Goal: Navigation & Orientation: Understand site structure

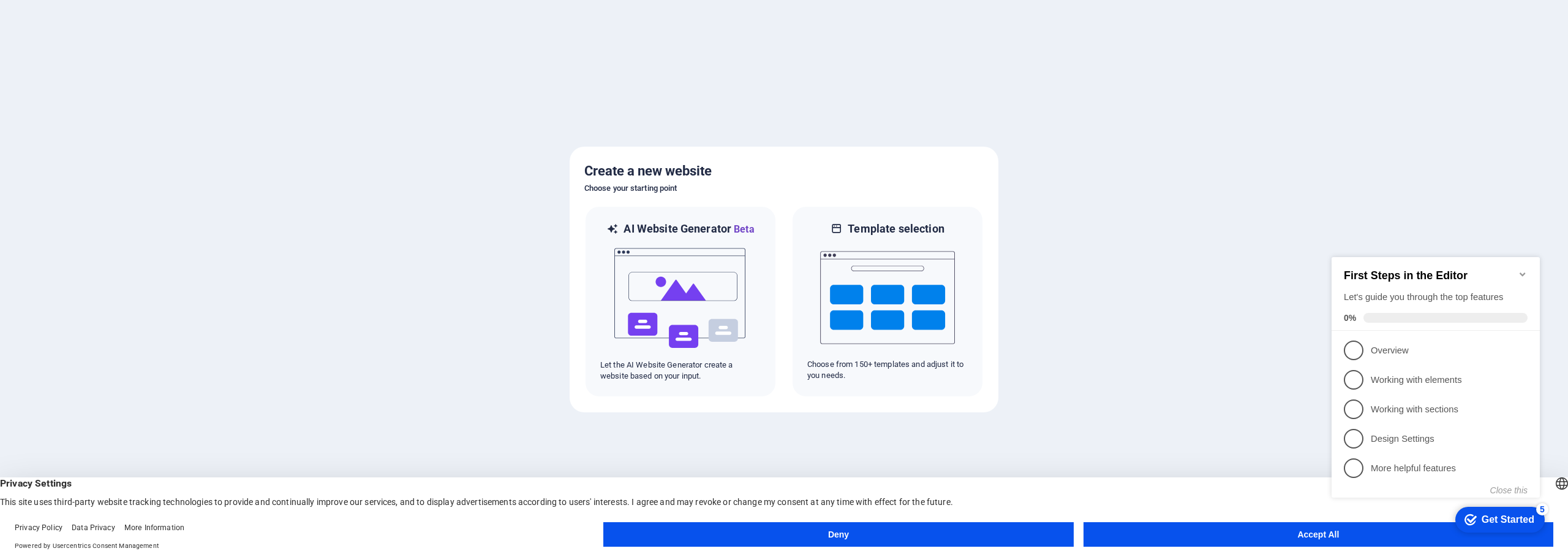
click at [1272, 541] on button "Accept All" at bounding box center [1319, 534] width 470 height 25
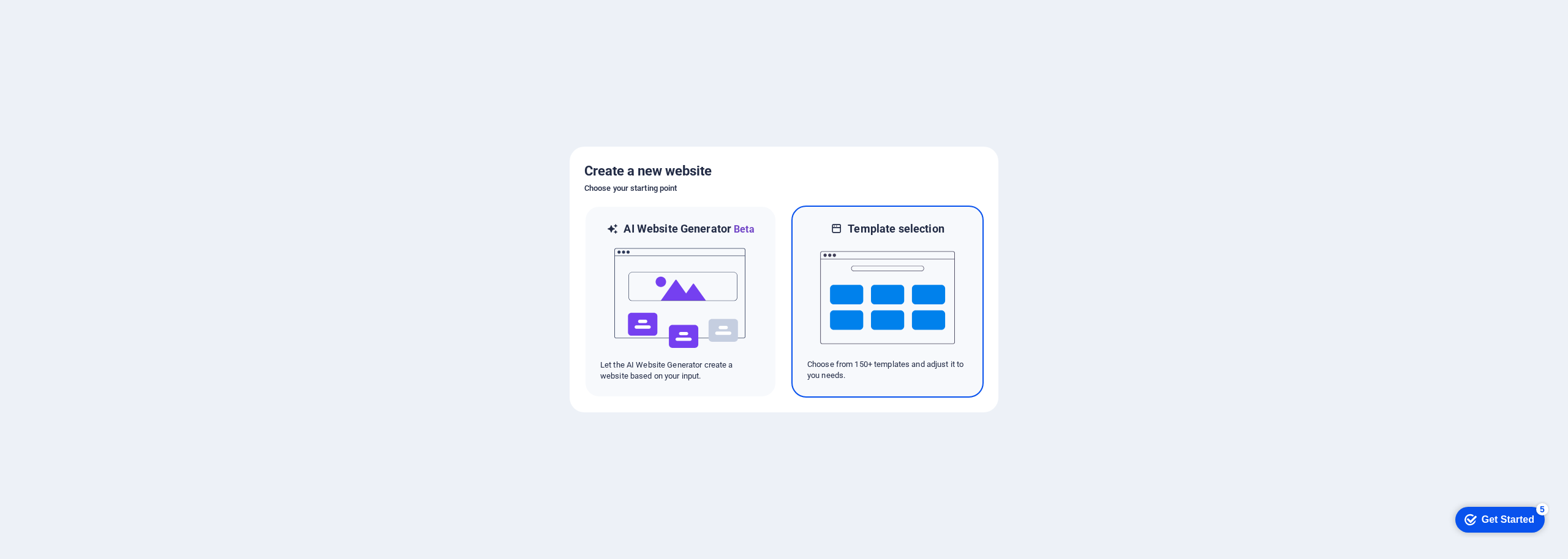
click at [867, 296] on img at bounding box center [887, 297] width 135 height 123
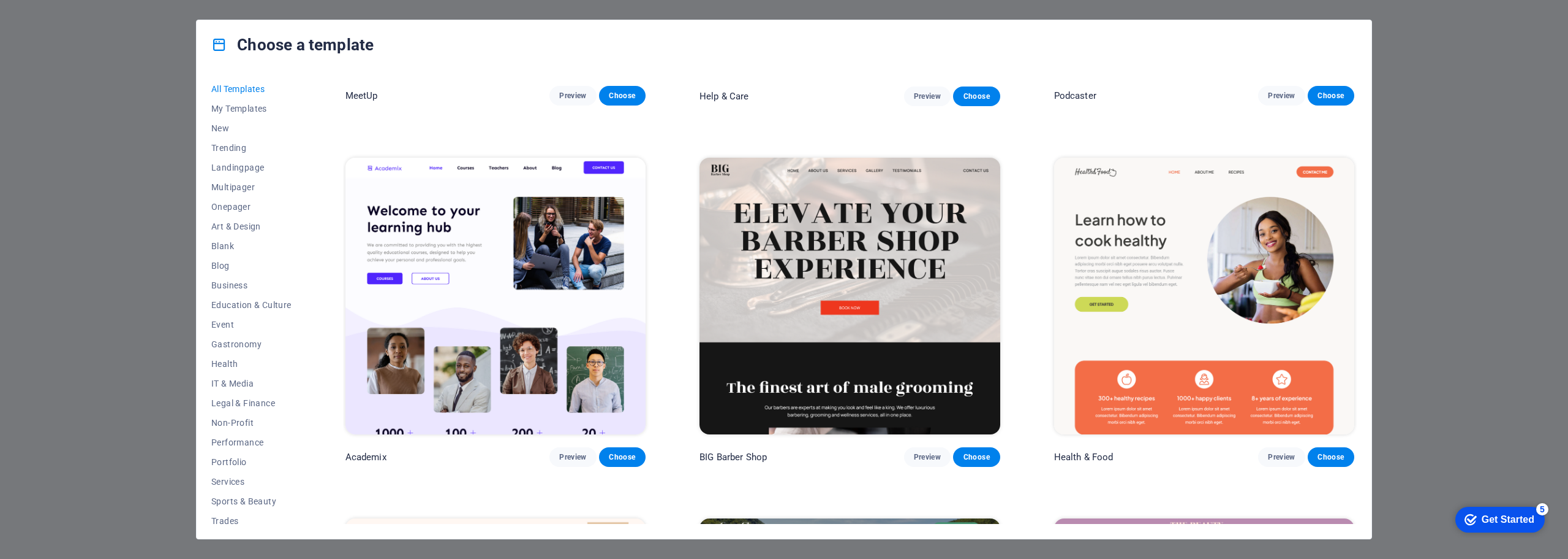
scroll to position [1410, 0]
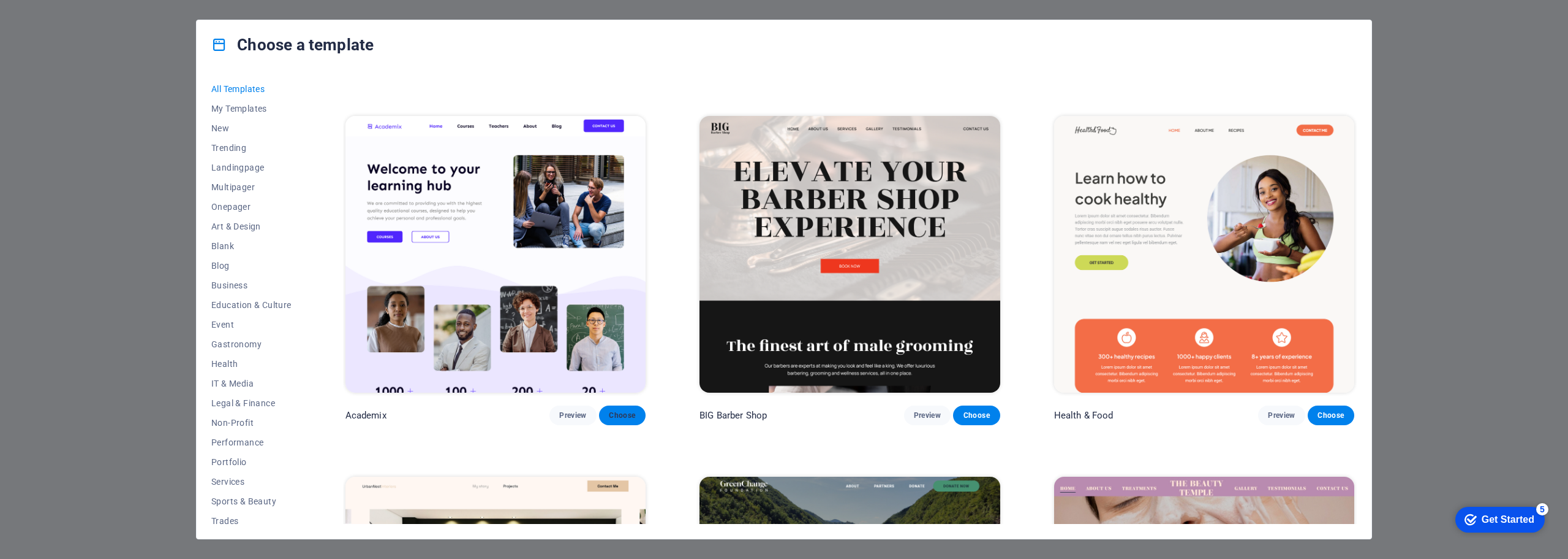
click at [624, 410] on span "Choose" at bounding box center [622, 415] width 27 height 10
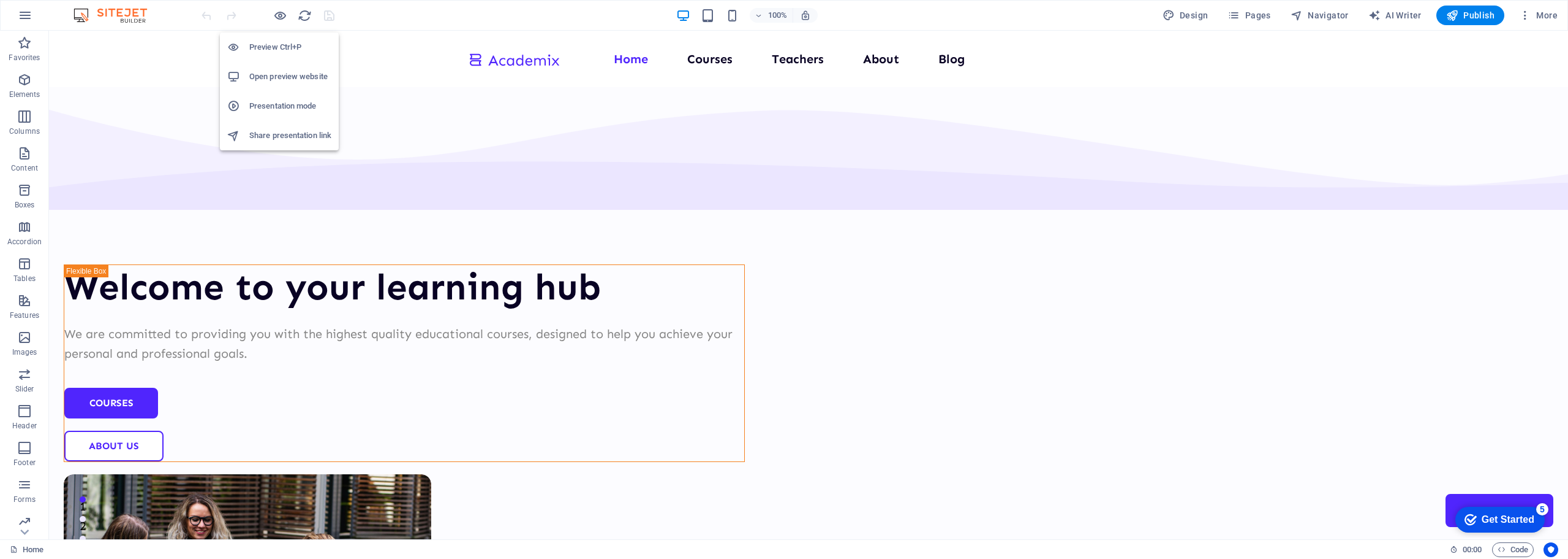
click at [278, 39] on li "Preview Ctrl+P" at bounding box center [280, 47] width 119 height 30
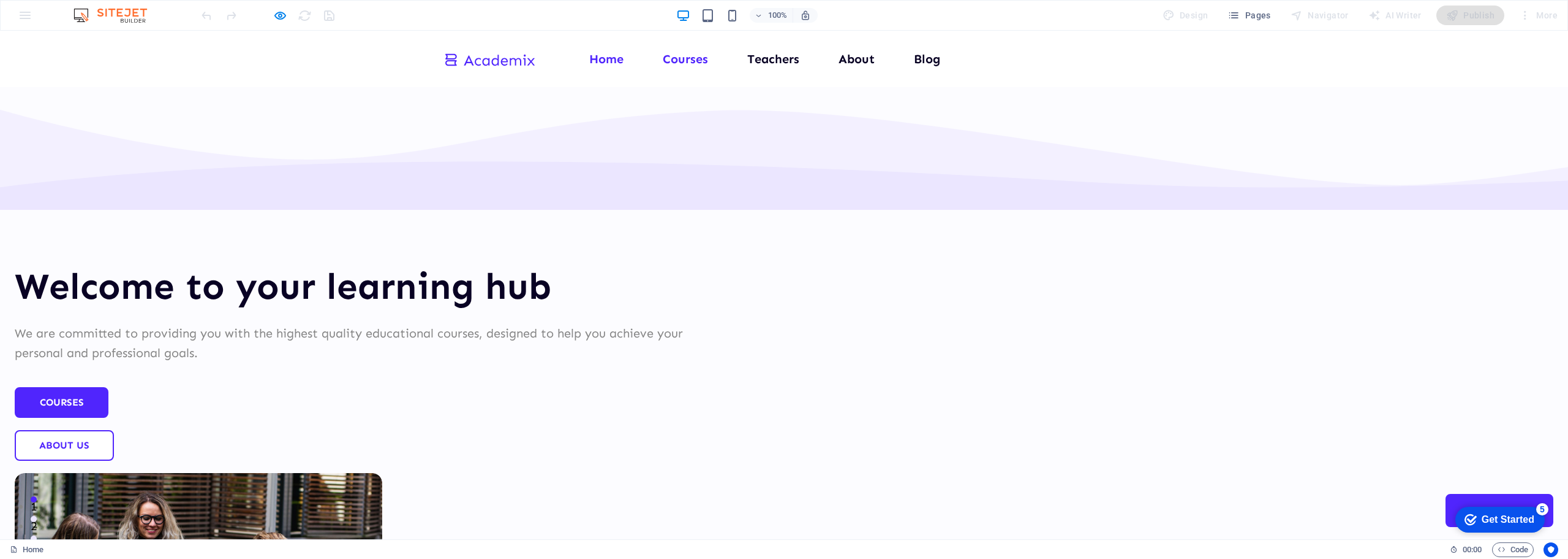
click at [687, 60] on link "Courses" at bounding box center [685, 59] width 46 height 12
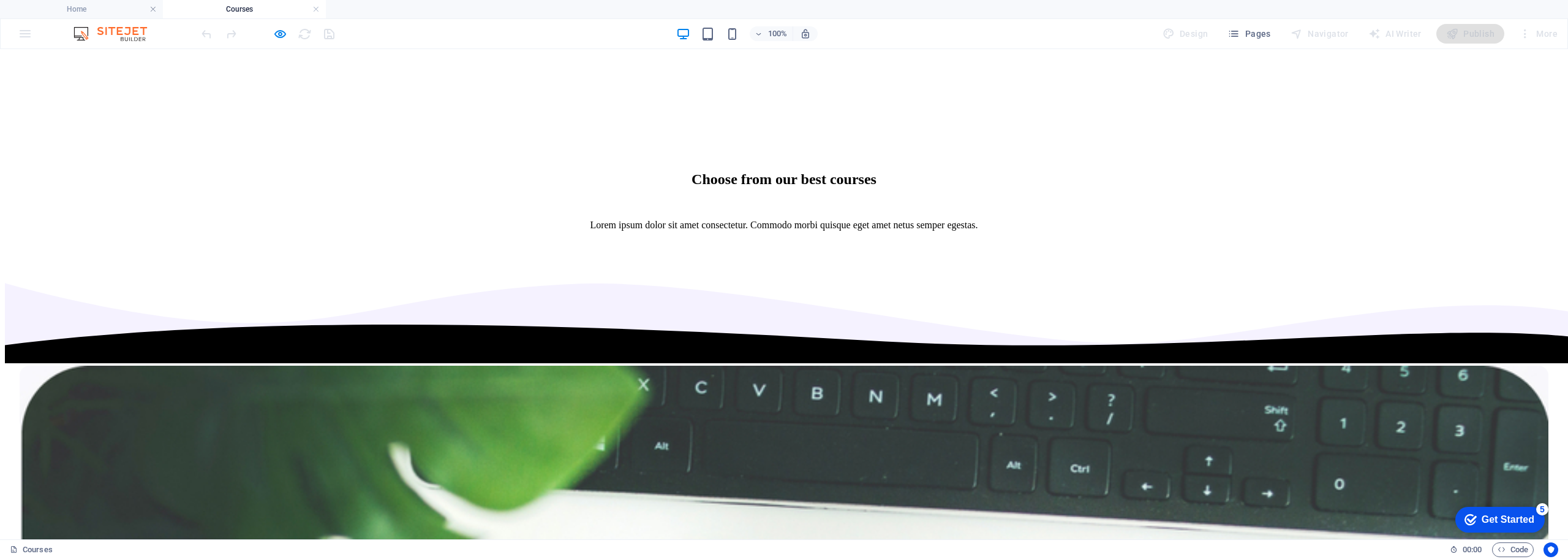
scroll to position [4213, 0]
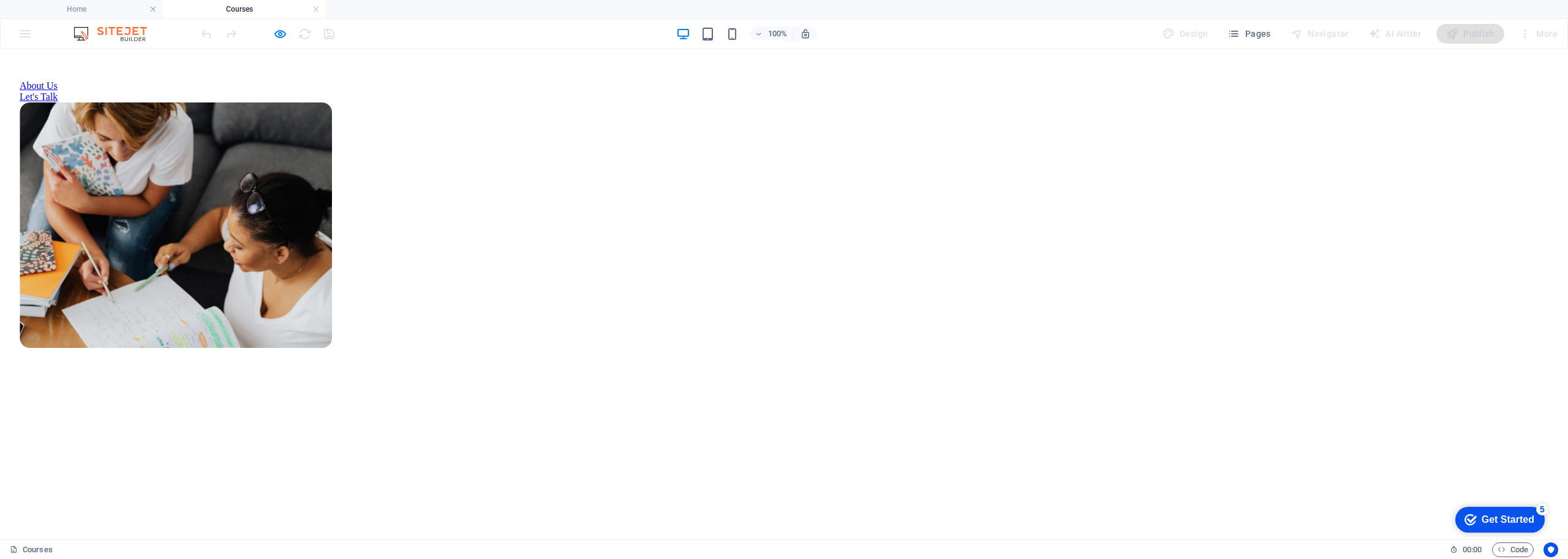
scroll to position [0, 0]
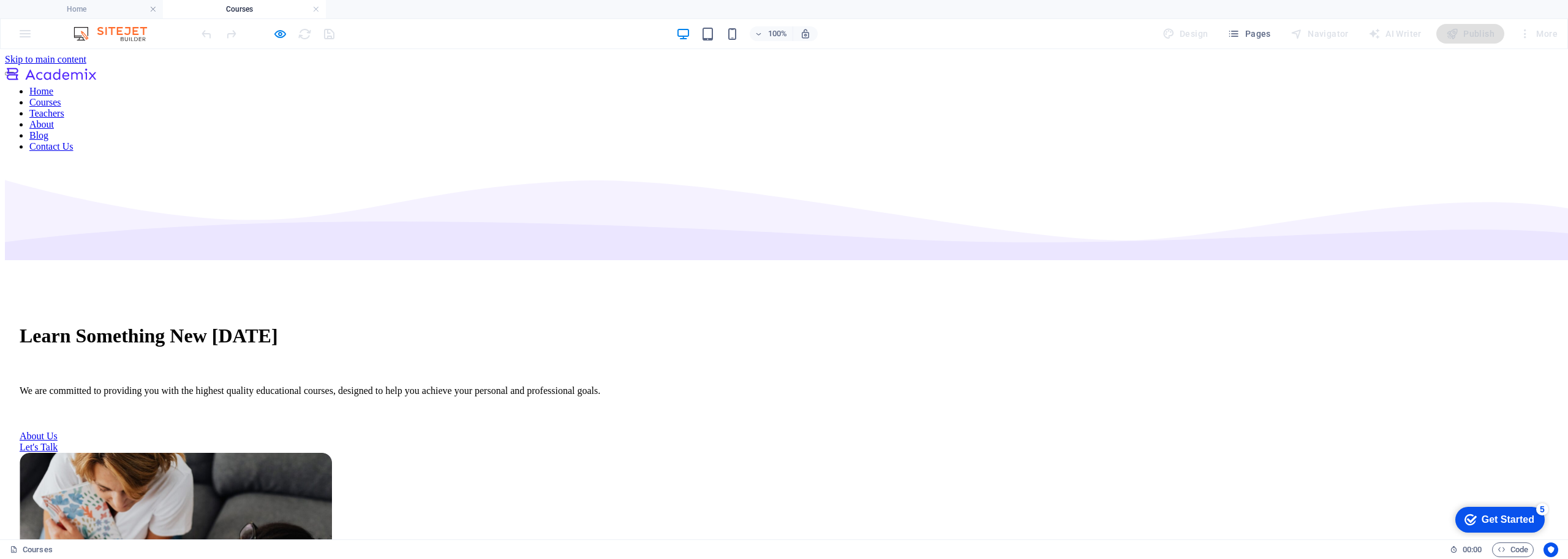
click at [595, 86] on nav "Home Courses Teachers About Blog Contact Us" at bounding box center [784, 119] width 1559 height 66
click at [97, 75] on div at bounding box center [50, 75] width 92 height 21
click at [315, 8] on link at bounding box center [316, 9] width 7 height 12
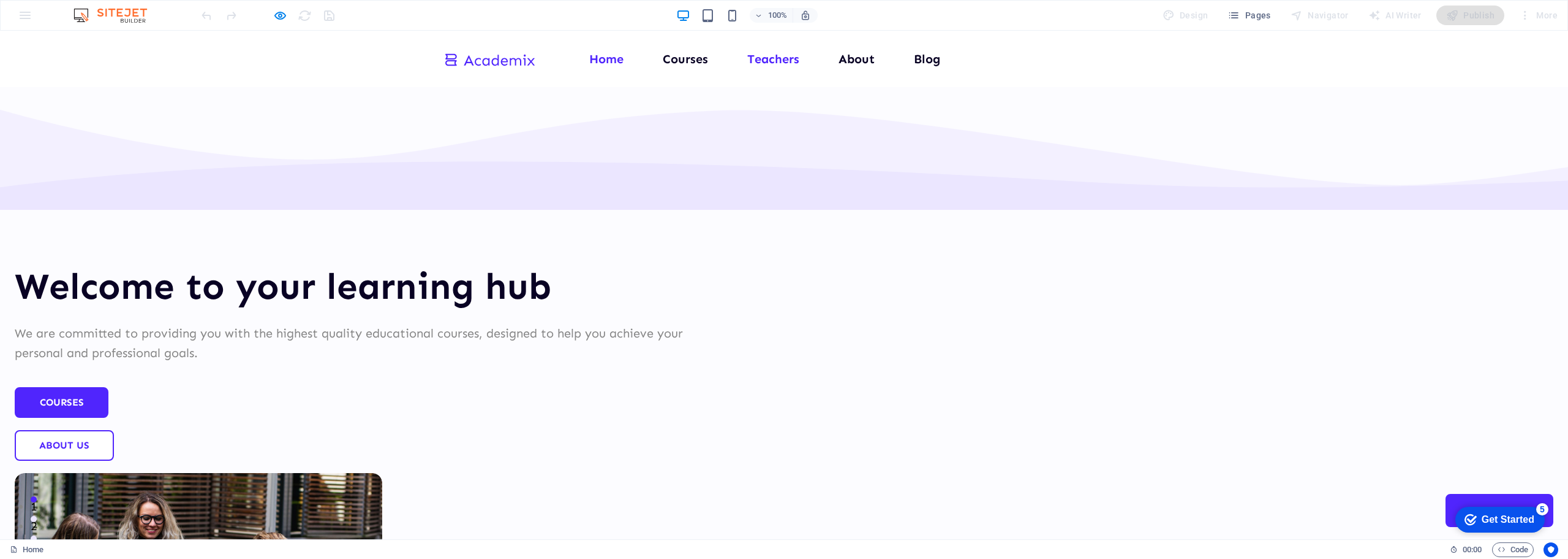
click at [770, 57] on link "Teachers" at bounding box center [773, 59] width 52 height 12
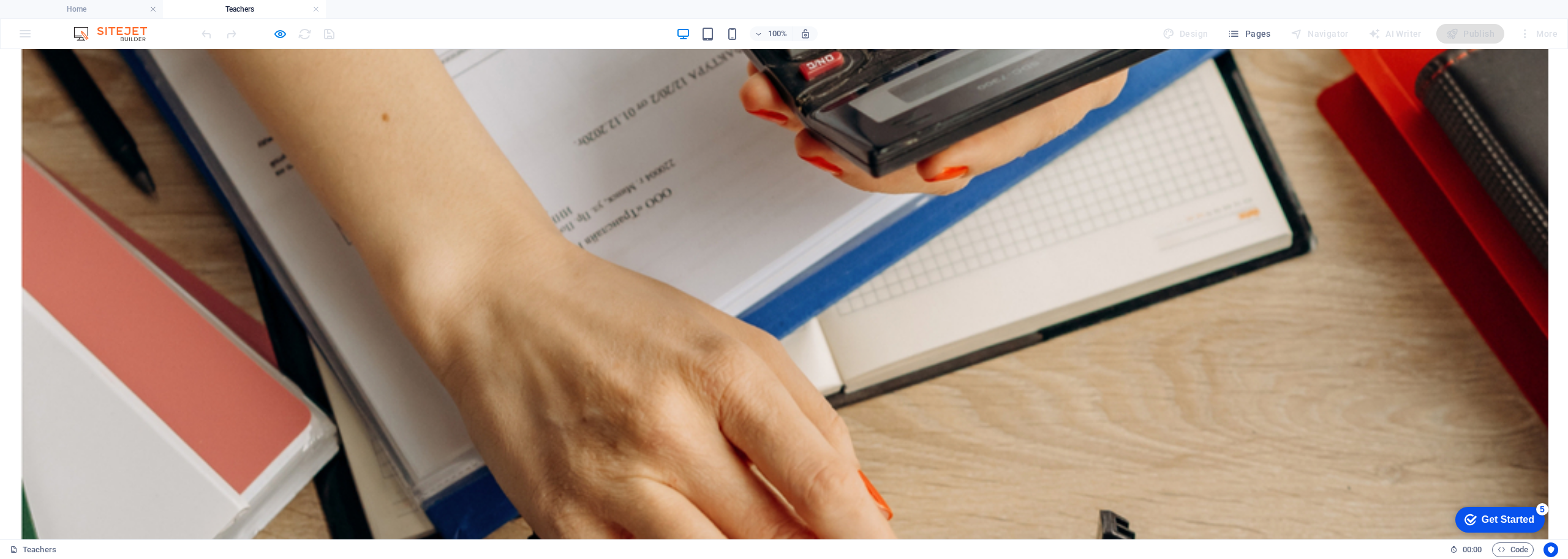
scroll to position [3166, 0]
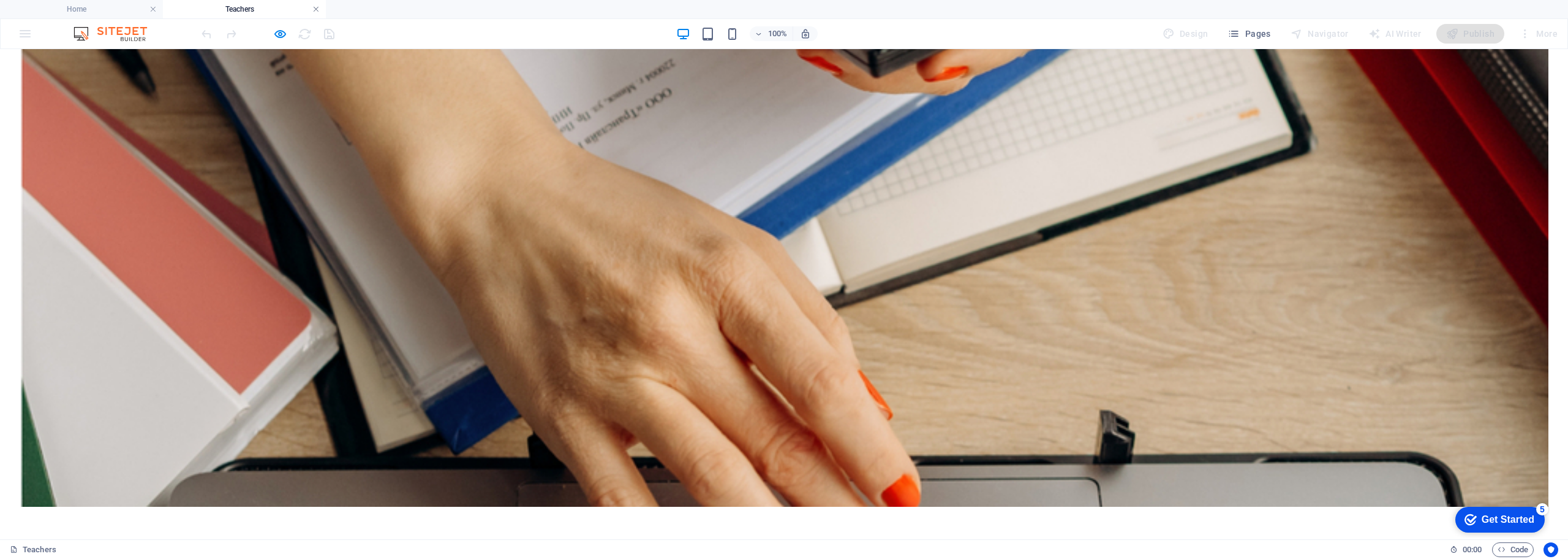
drag, startPoint x: 315, startPoint y: 7, endPoint x: 299, endPoint y: 0, distance: 17.5
click at [315, 7] on link at bounding box center [316, 9] width 7 height 12
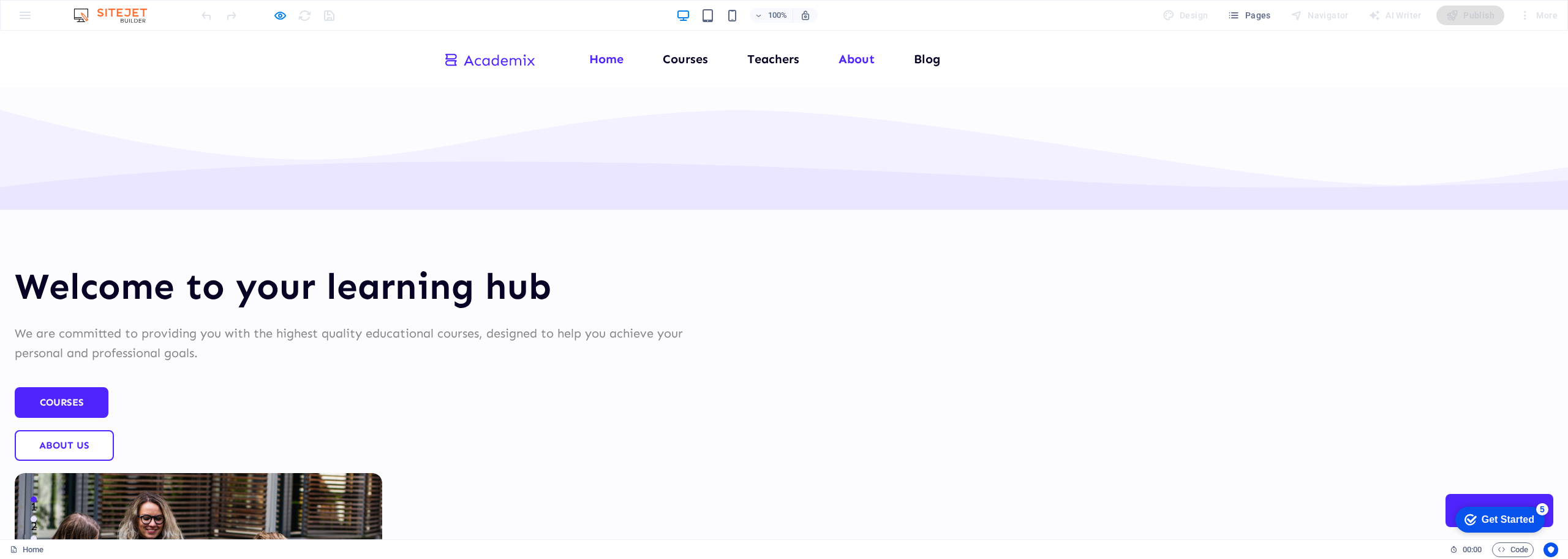
click at [854, 60] on link "About" at bounding box center [857, 59] width 36 height 12
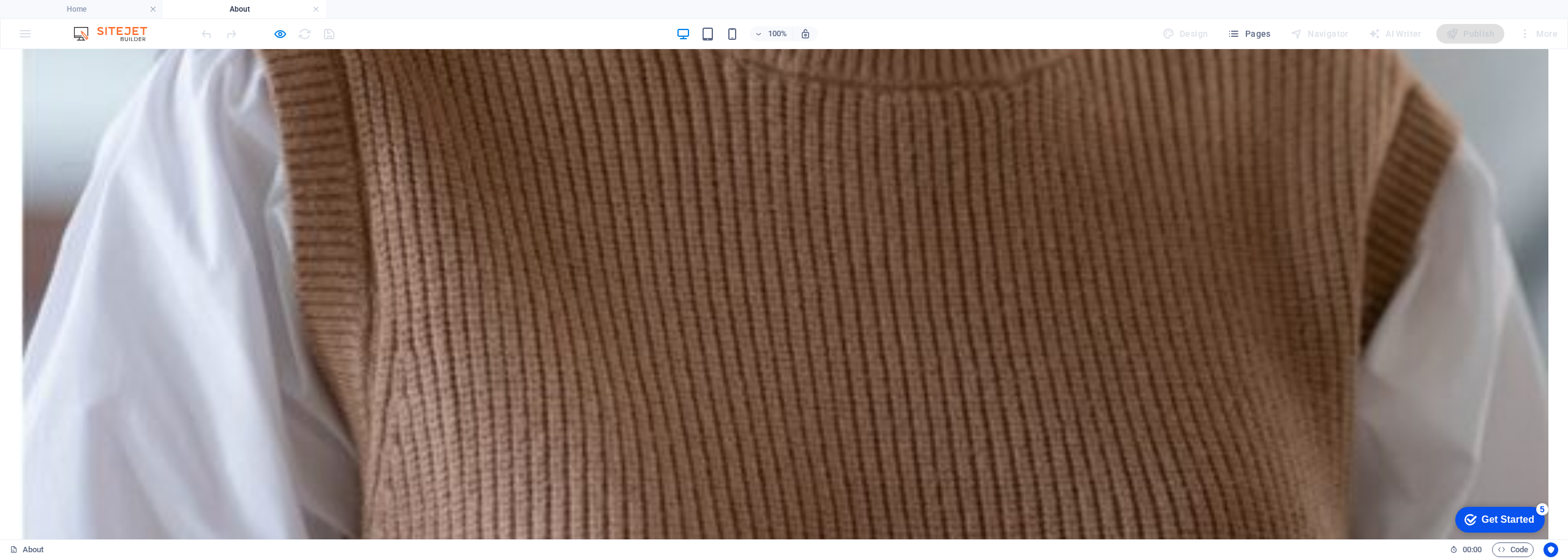
scroll to position [2084, 0]
